Goal: Task Accomplishment & Management: Manage account settings

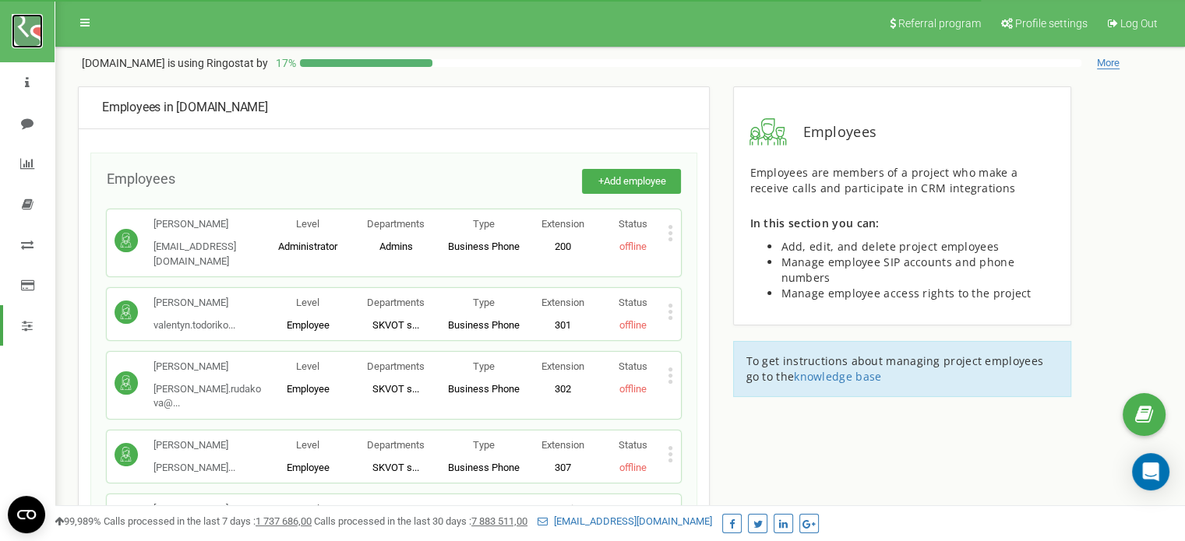
click at [37, 20] on img at bounding box center [27, 31] width 31 height 34
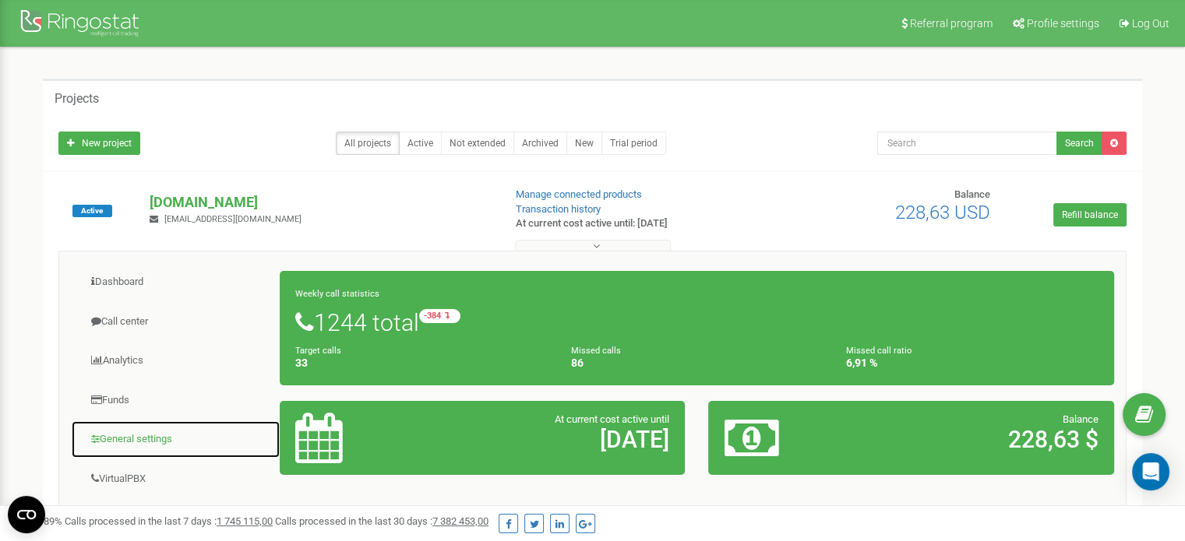
click at [135, 441] on link "General settings" at bounding box center [176, 440] width 210 height 38
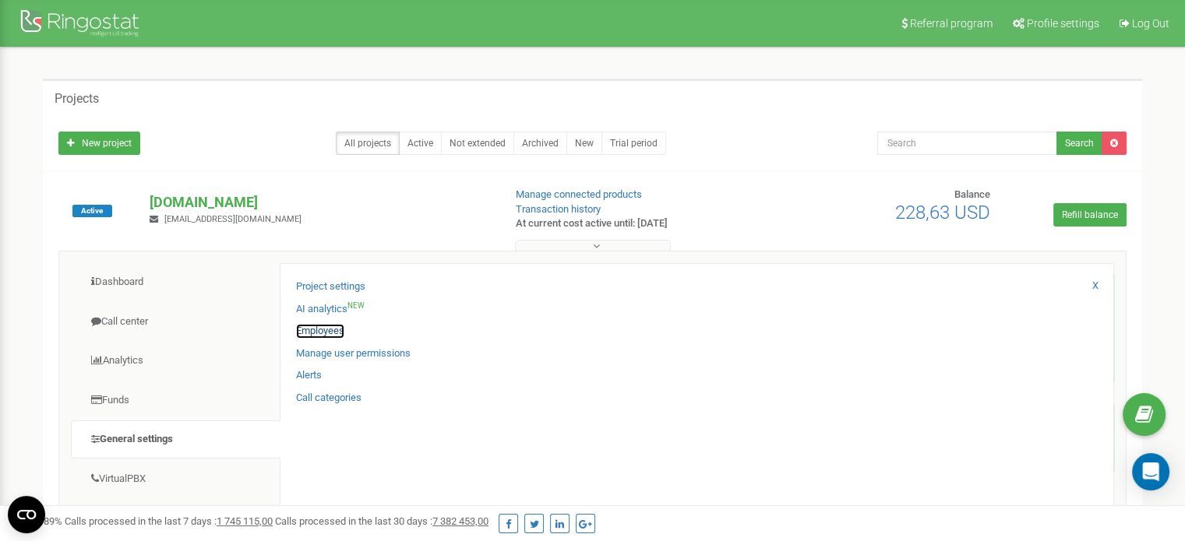
click at [318, 333] on link "Employees" at bounding box center [320, 331] width 48 height 15
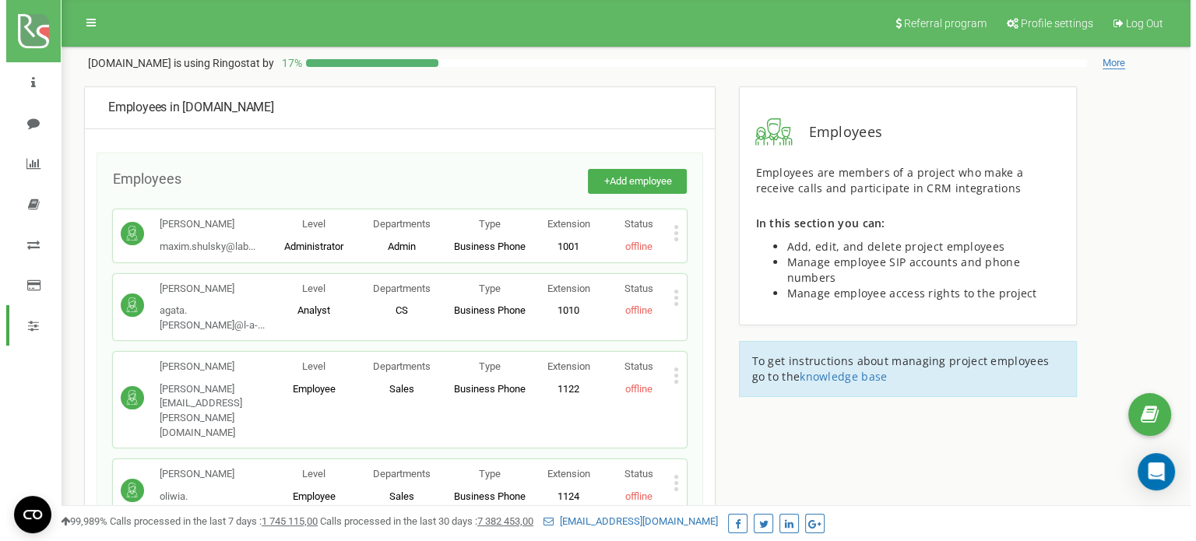
scroll to position [3358, 0]
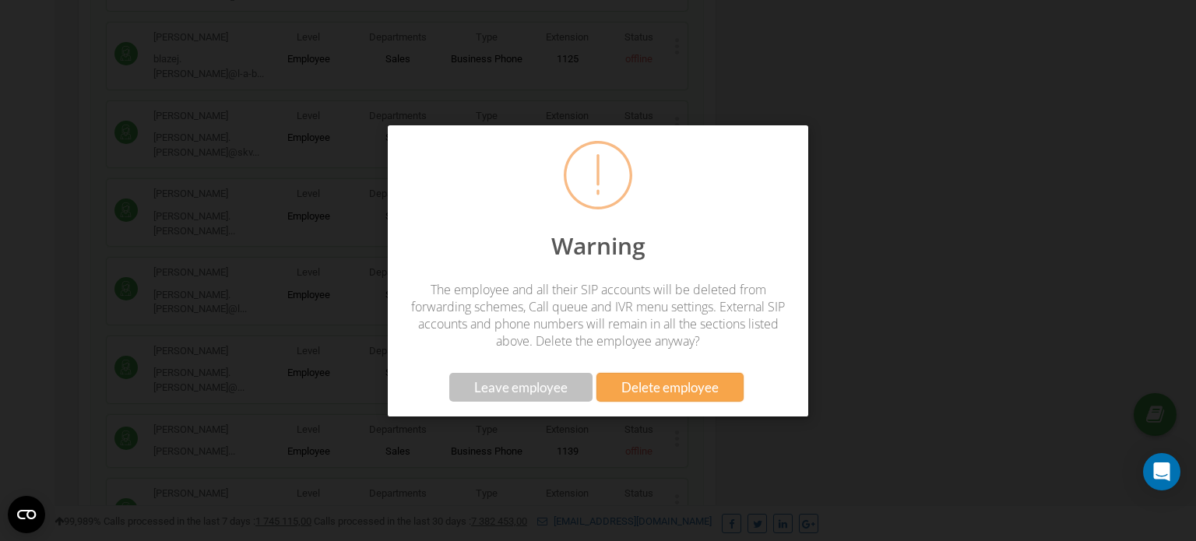
click at [641, 388] on span "Delete employee" at bounding box center [670, 387] width 97 height 16
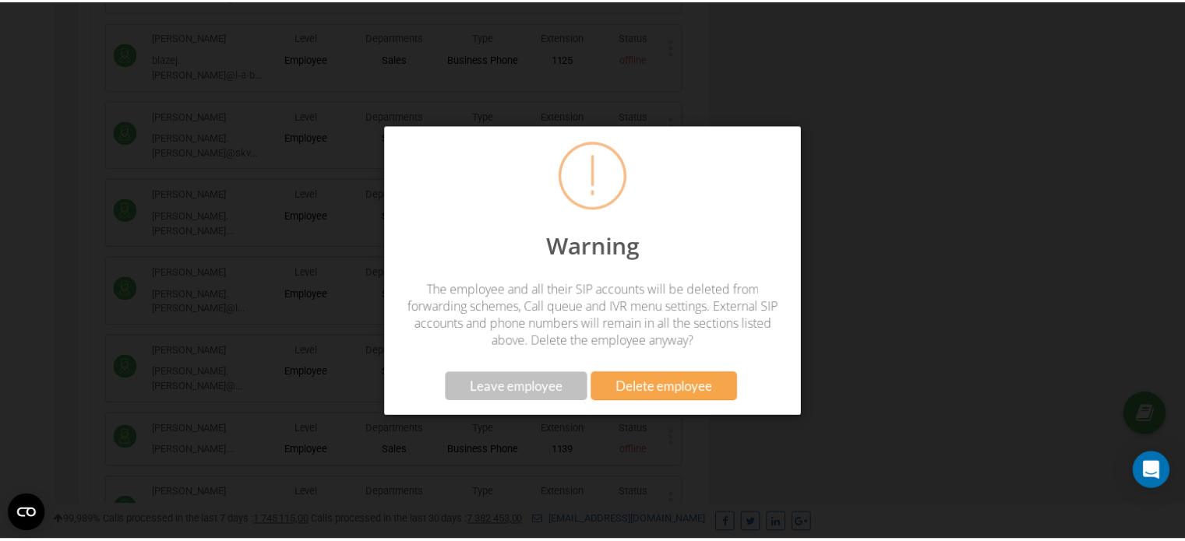
scroll to position [393, 0]
